Goal: Task Accomplishment & Management: Use online tool/utility

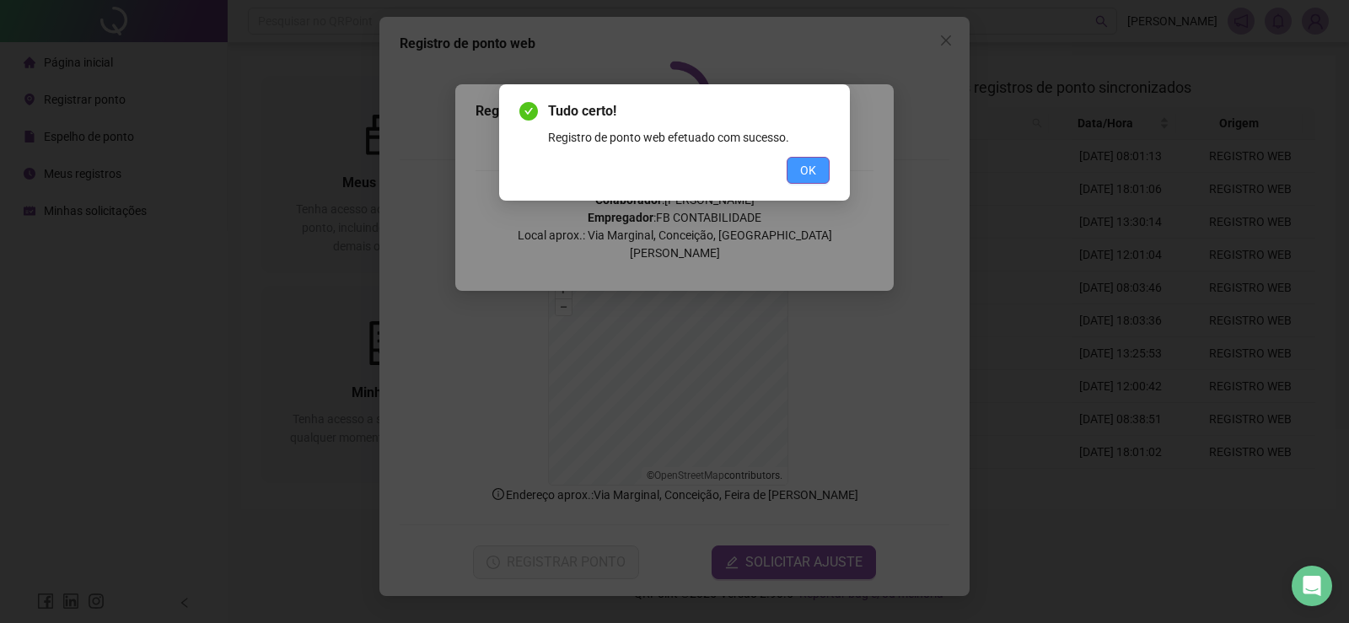
click at [811, 165] on span "OK" at bounding box center [808, 170] width 16 height 19
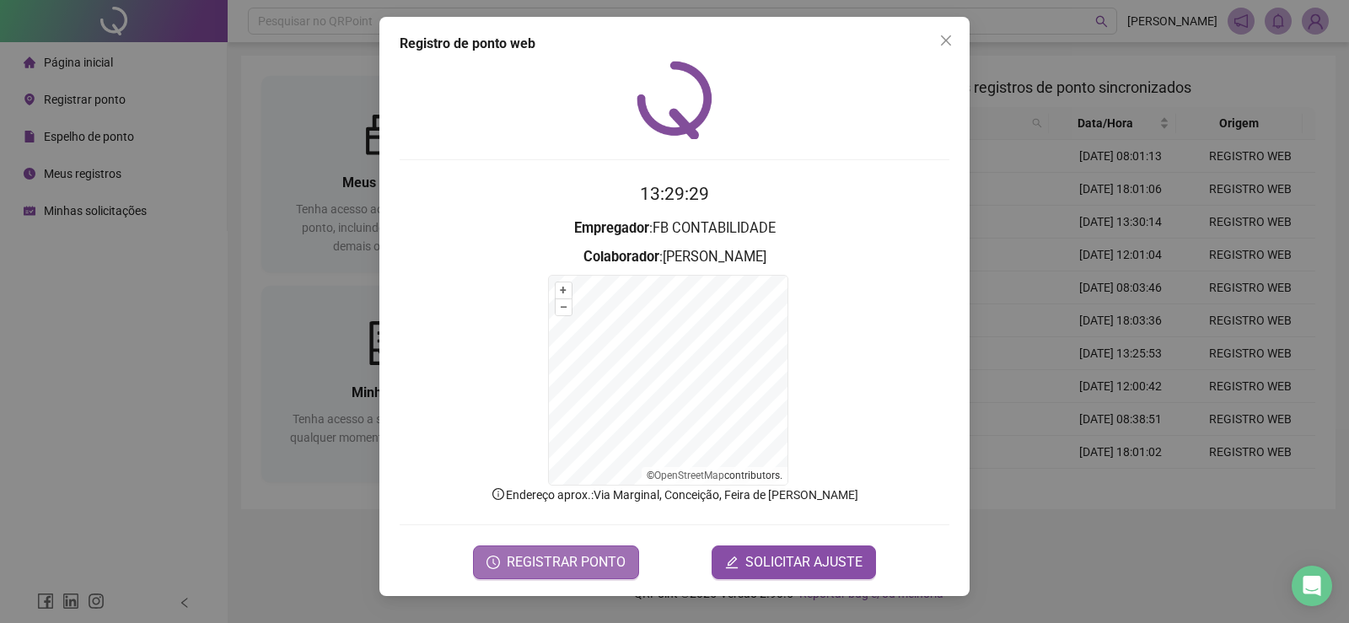
click at [577, 565] on span "REGISTRAR PONTO" at bounding box center [566, 562] width 119 height 20
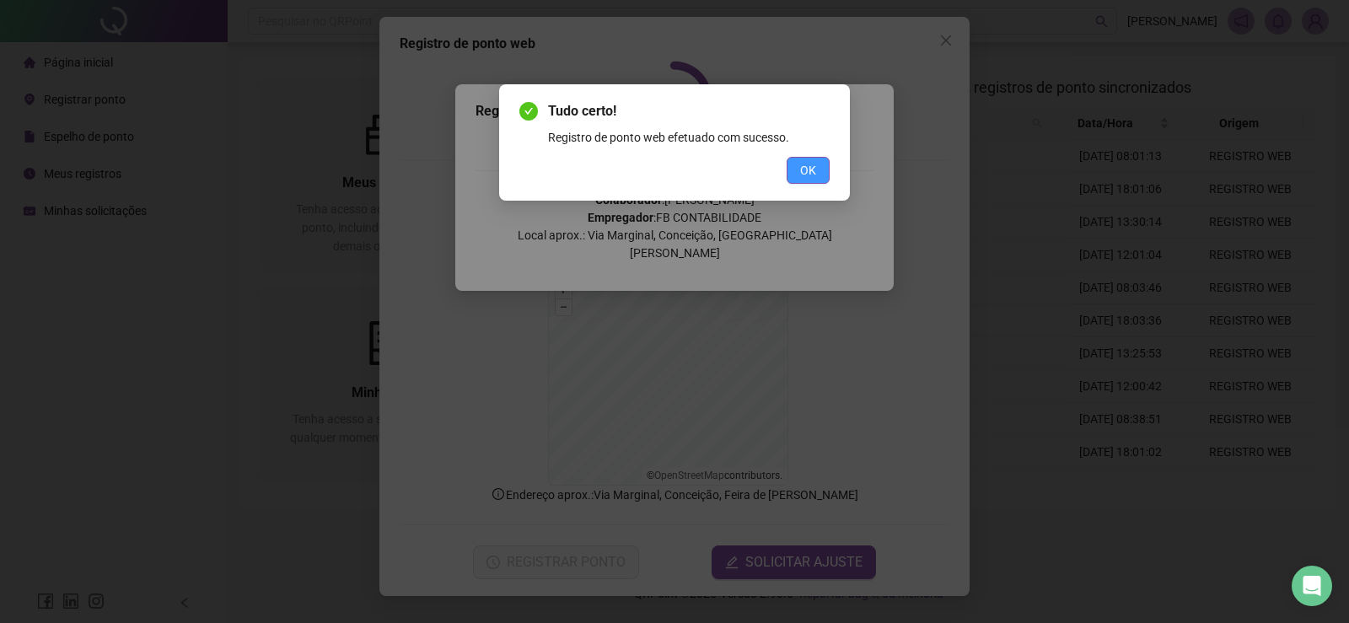
click at [808, 169] on span "OK" at bounding box center [808, 170] width 16 height 19
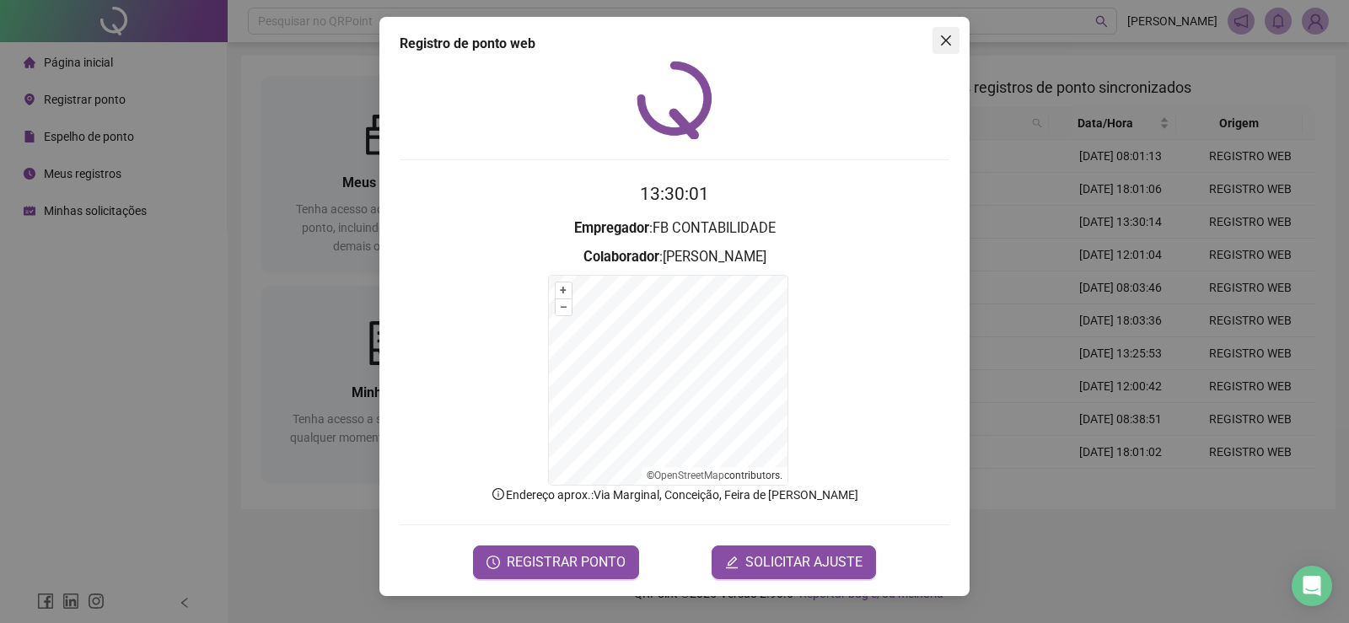
click at [948, 30] on button "Close" at bounding box center [946, 40] width 27 height 27
